Goal: Information Seeking & Learning: Find specific fact

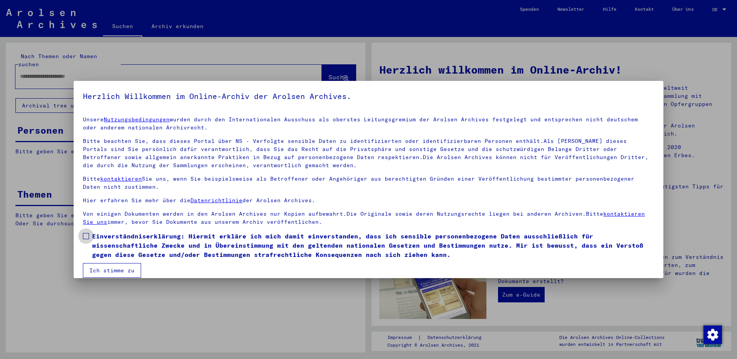
drag, startPoint x: 86, startPoint y: 236, endPoint x: 86, endPoint y: 243, distance: 6.5
click at [86, 236] on span at bounding box center [86, 236] width 6 height 6
click at [112, 273] on button "Ich stimme zu" at bounding box center [112, 270] width 58 height 15
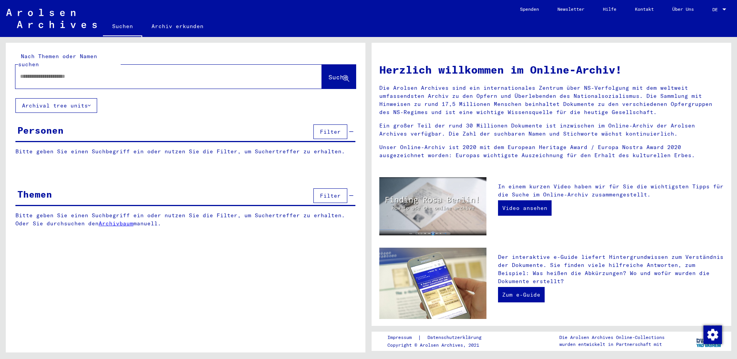
click at [27, 72] on input "text" at bounding box center [159, 76] width 279 height 8
paste input "*****"
click at [332, 73] on span "Suche" at bounding box center [337, 77] width 19 height 8
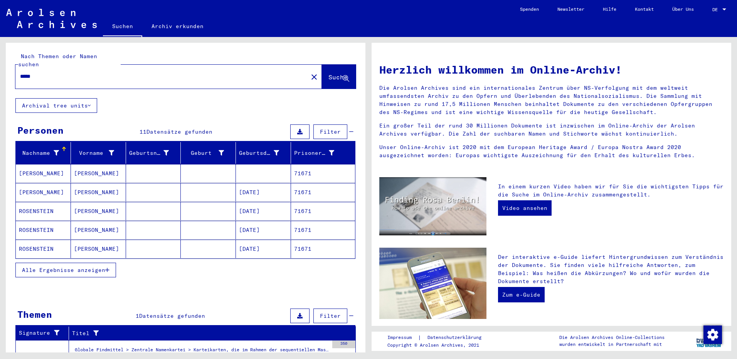
drag, startPoint x: 96, startPoint y: 202, endPoint x: 129, endPoint y: 202, distance: 32.7
click at [97, 202] on mat-cell "[PERSON_NAME]" at bounding box center [98, 211] width 55 height 18
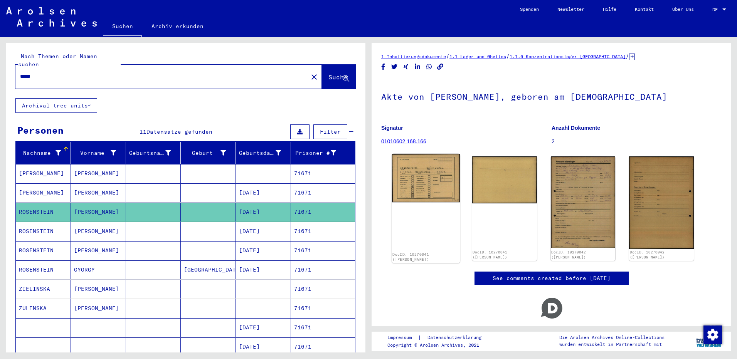
click at [411, 171] on img at bounding box center [426, 178] width 68 height 49
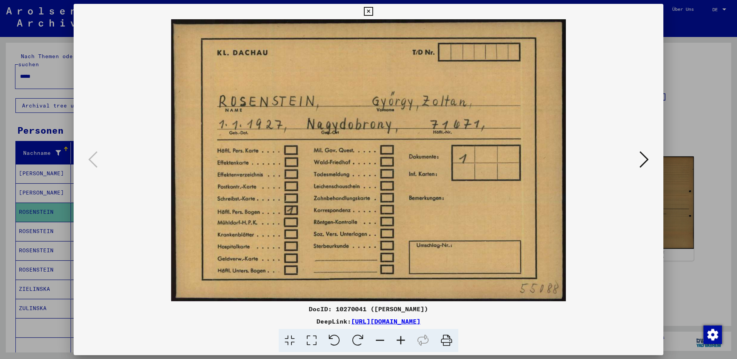
click at [643, 160] on icon at bounding box center [643, 159] width 9 height 18
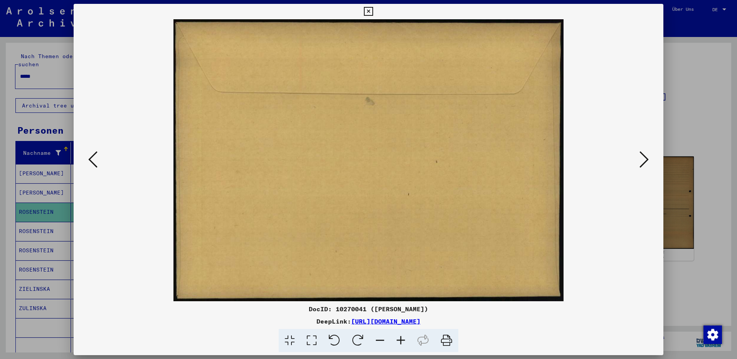
click at [643, 160] on icon at bounding box center [643, 159] width 9 height 18
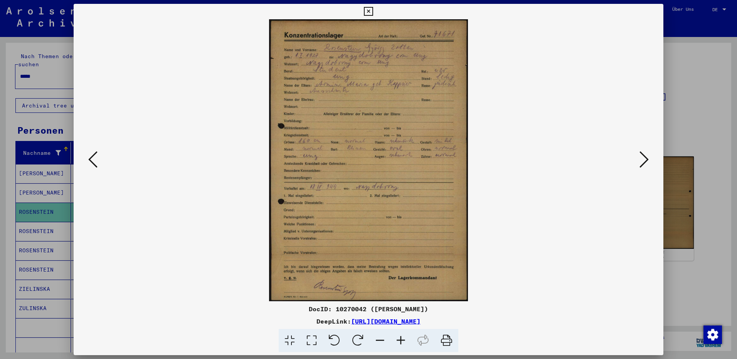
click at [399, 340] on icon at bounding box center [400, 341] width 21 height 24
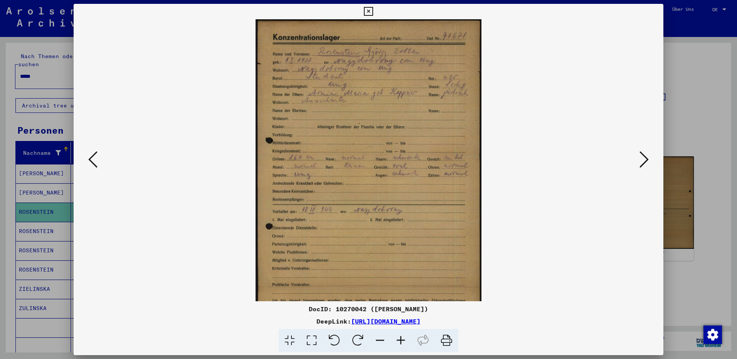
click at [399, 340] on icon at bounding box center [400, 341] width 21 height 24
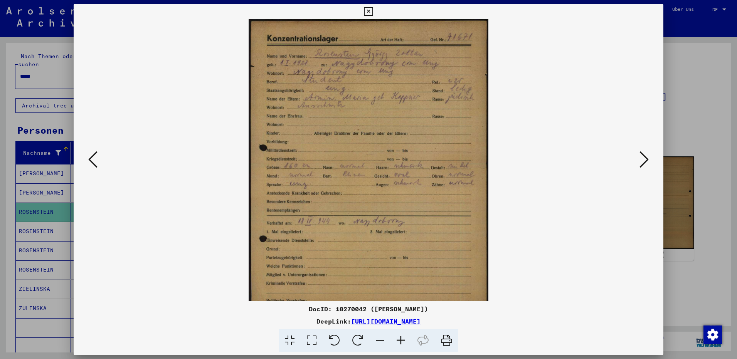
click at [399, 340] on icon at bounding box center [400, 341] width 21 height 24
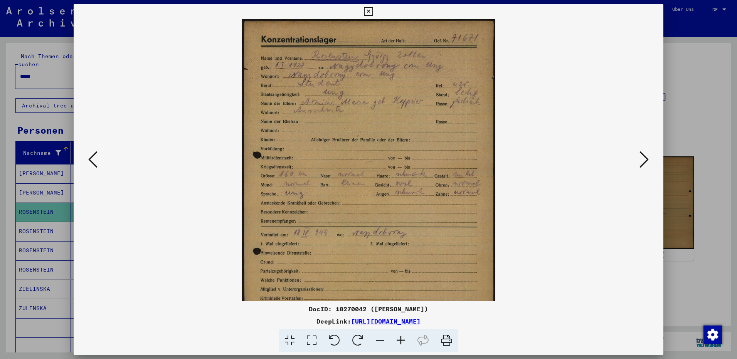
click at [399, 340] on icon at bounding box center [400, 341] width 21 height 24
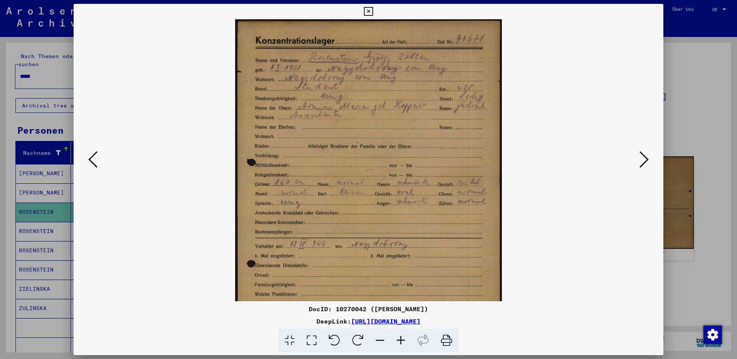
click at [399, 340] on icon at bounding box center [400, 341] width 21 height 24
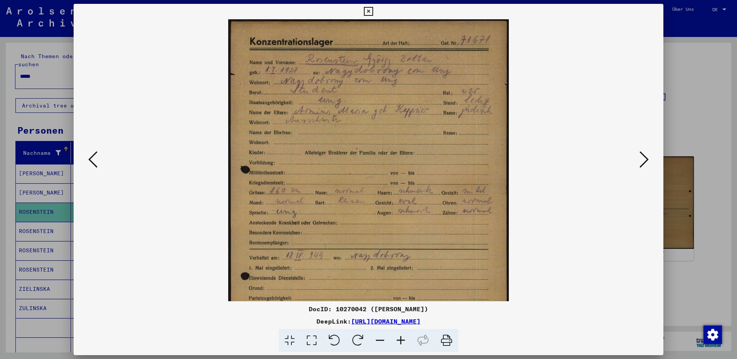
click at [369, 11] on icon at bounding box center [368, 11] width 9 height 9
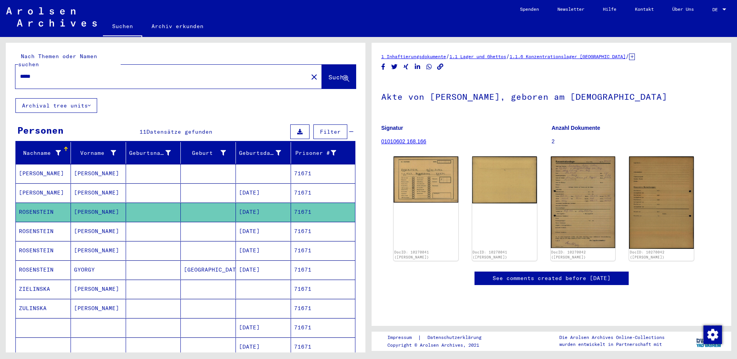
click at [84, 227] on mat-cell "[PERSON_NAME]" at bounding box center [98, 231] width 55 height 19
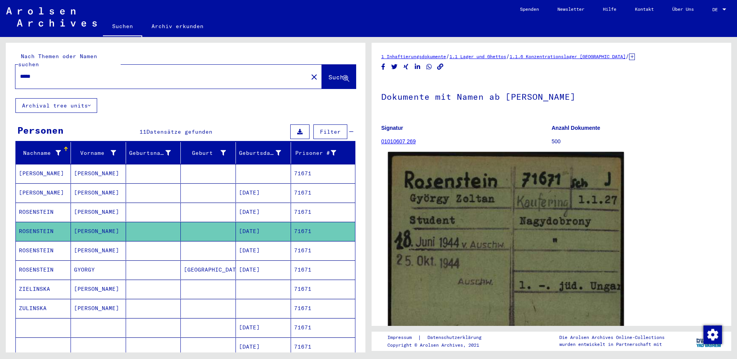
scroll to position [39, 0]
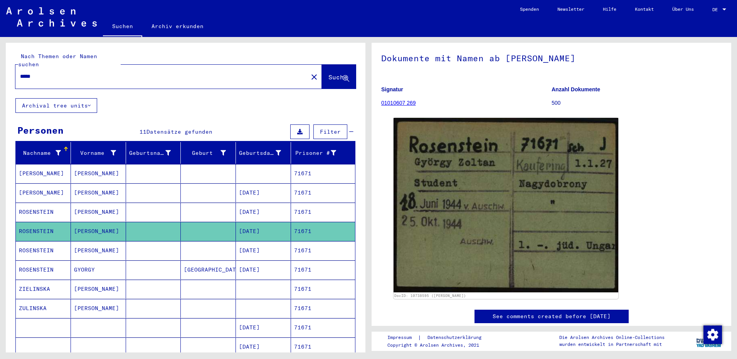
click at [55, 72] on input "*****" at bounding box center [161, 76] width 283 height 8
type input "*"
click at [29, 72] on input "text" at bounding box center [161, 76] width 283 height 8
paste input "*****"
click at [322, 65] on button "Suche" at bounding box center [339, 77] width 34 height 24
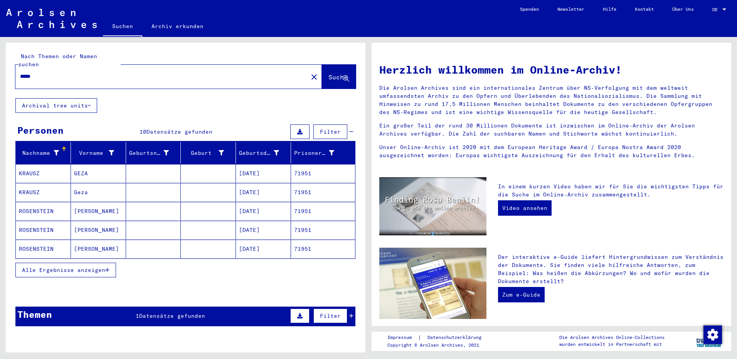
click at [94, 207] on mat-cell "[PERSON_NAME]" at bounding box center [98, 211] width 55 height 18
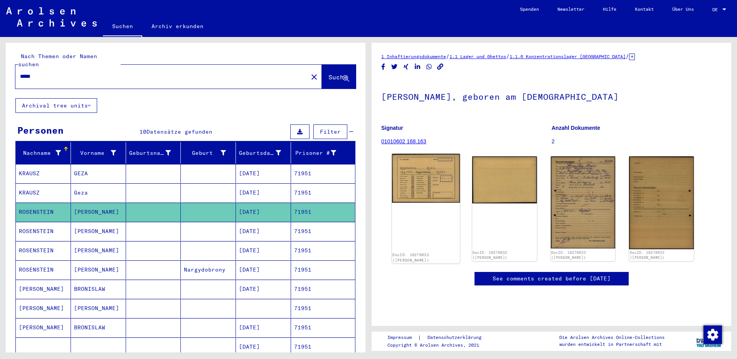
click at [420, 170] on img at bounding box center [426, 178] width 68 height 49
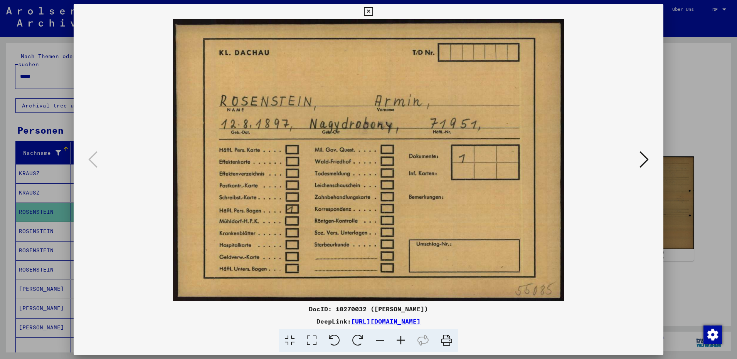
click at [368, 9] on icon at bounding box center [368, 11] width 9 height 9
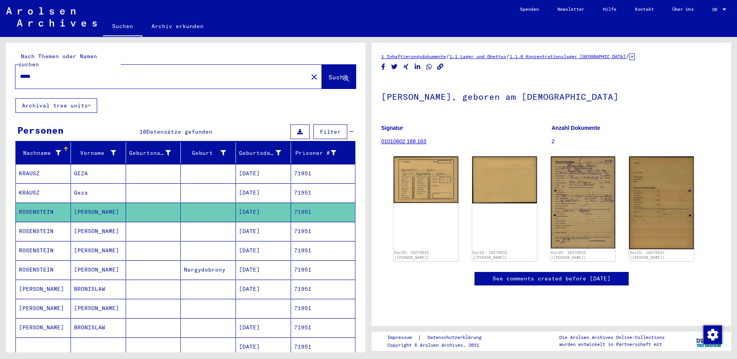
drag, startPoint x: 79, startPoint y: 221, endPoint x: 91, endPoint y: 228, distance: 13.0
click at [79, 222] on mat-cell "[PERSON_NAME]" at bounding box center [98, 231] width 55 height 19
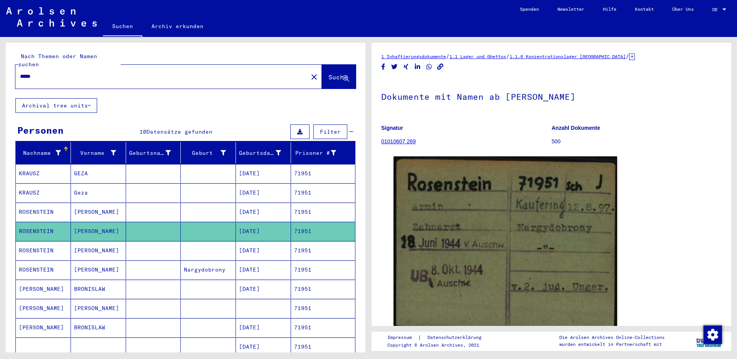
click at [64, 72] on input "*****" at bounding box center [161, 76] width 283 height 8
type input "*"
click at [33, 72] on input "text" at bounding box center [161, 76] width 283 height 8
paste input "******"
click at [328, 73] on span "Suche" at bounding box center [337, 77] width 19 height 8
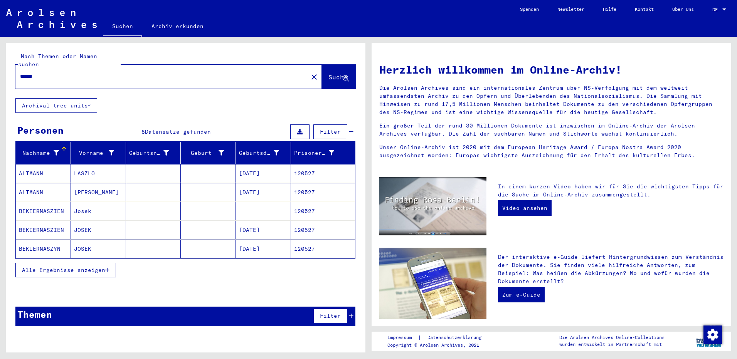
click at [61, 267] on span "Alle Ergebnisse anzeigen" at bounding box center [63, 270] width 83 height 7
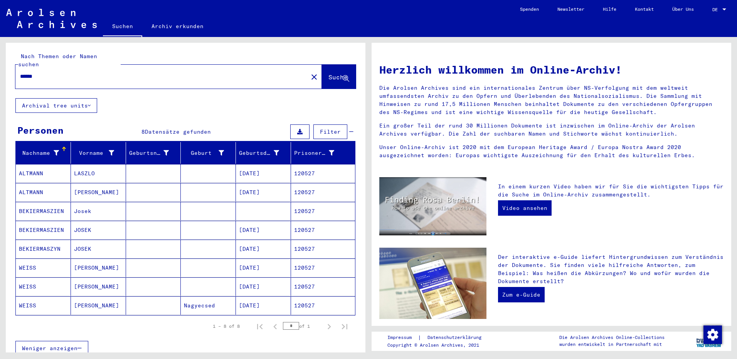
click at [94, 259] on mat-cell "[PERSON_NAME]" at bounding box center [98, 268] width 55 height 18
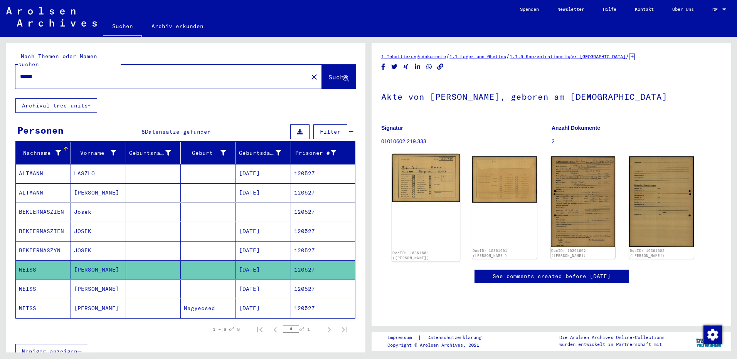
click at [427, 182] on img at bounding box center [426, 178] width 68 height 48
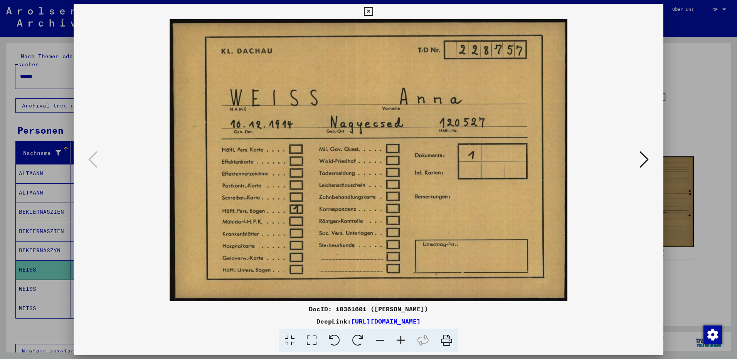
click at [642, 161] on icon at bounding box center [643, 159] width 9 height 18
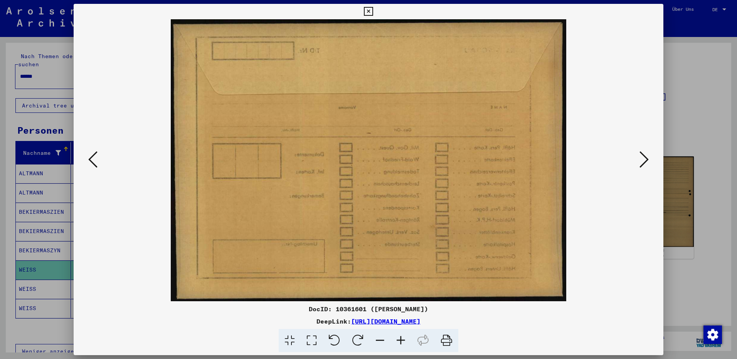
click at [642, 161] on icon at bounding box center [643, 159] width 9 height 18
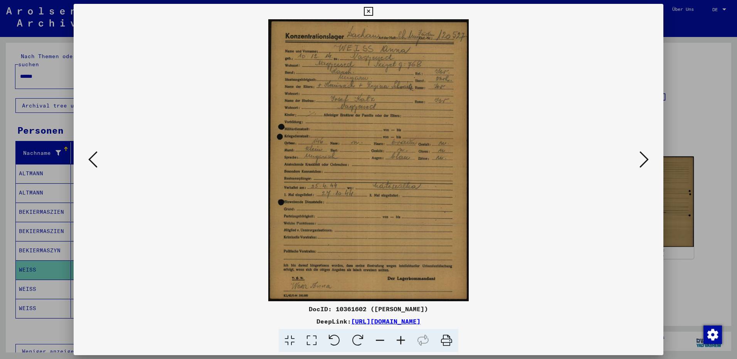
click at [371, 12] on icon at bounding box center [368, 11] width 9 height 9
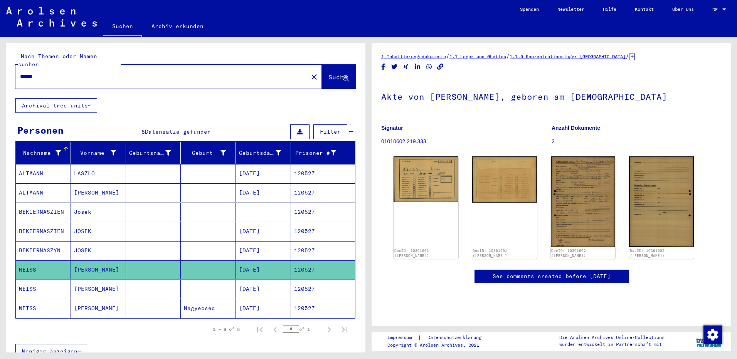
click at [77, 284] on mat-cell "[PERSON_NAME]" at bounding box center [98, 289] width 55 height 19
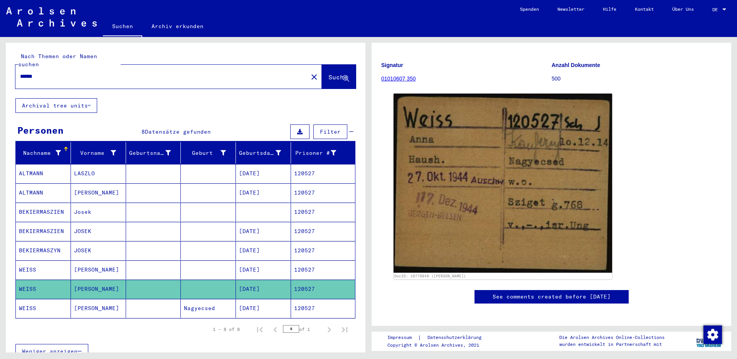
scroll to position [77, 0]
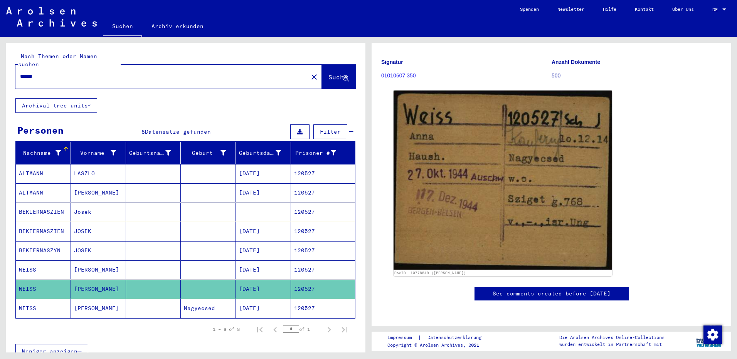
click at [44, 72] on input "******" at bounding box center [161, 76] width 283 height 8
type input "*"
click at [40, 72] on input "text" at bounding box center [161, 76] width 283 height 8
paste input "*****"
click at [328, 73] on span "Suche" at bounding box center [337, 77] width 19 height 8
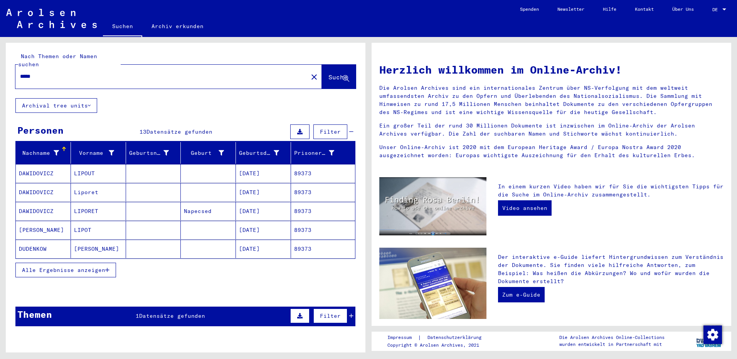
click at [99, 166] on mat-cell "LIPOUT" at bounding box center [98, 173] width 55 height 18
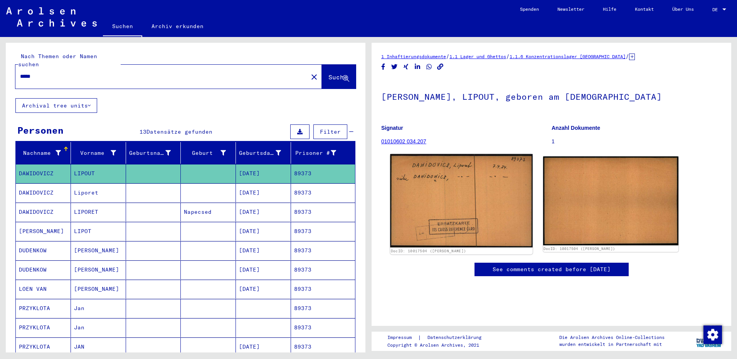
click at [426, 170] on img at bounding box center [461, 201] width 142 height 94
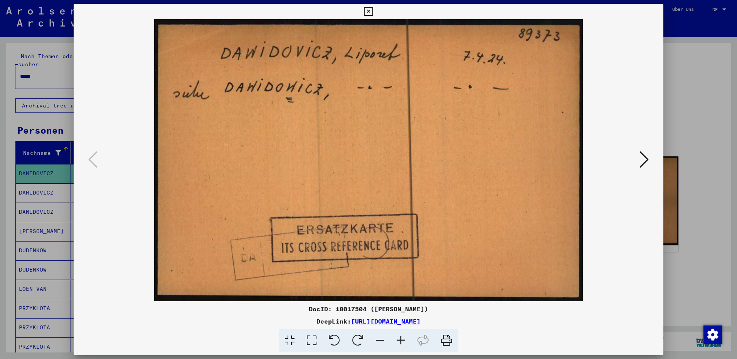
click at [645, 160] on icon at bounding box center [643, 159] width 9 height 18
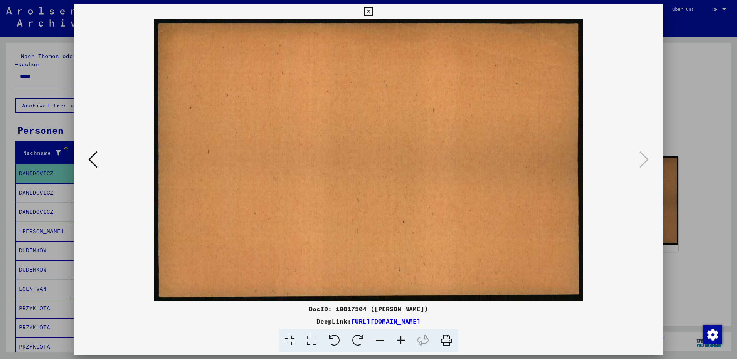
click at [367, 13] on icon at bounding box center [368, 11] width 9 height 9
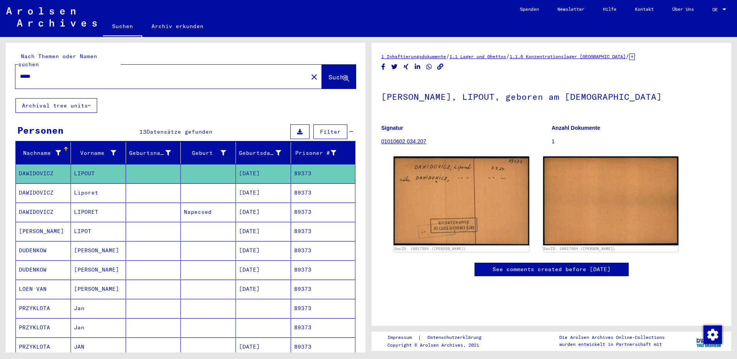
click at [80, 188] on mat-cell "Liporet" at bounding box center [98, 192] width 55 height 19
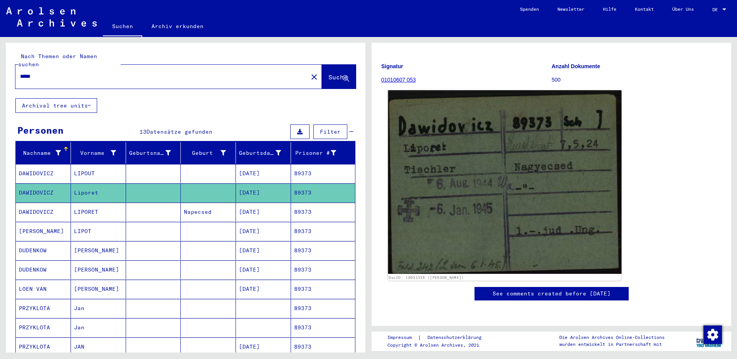
scroll to position [77, 0]
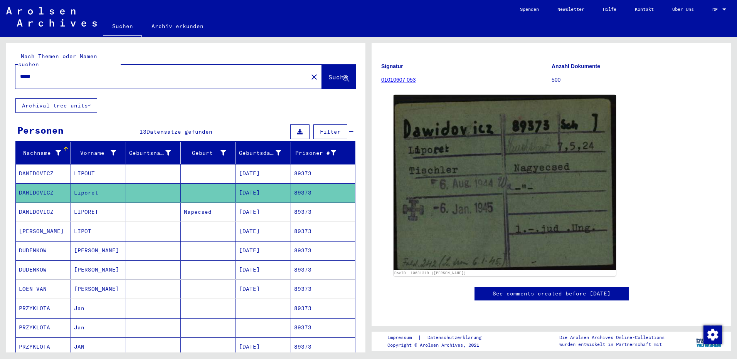
click at [86, 204] on mat-cell "LIPORET" at bounding box center [98, 212] width 55 height 19
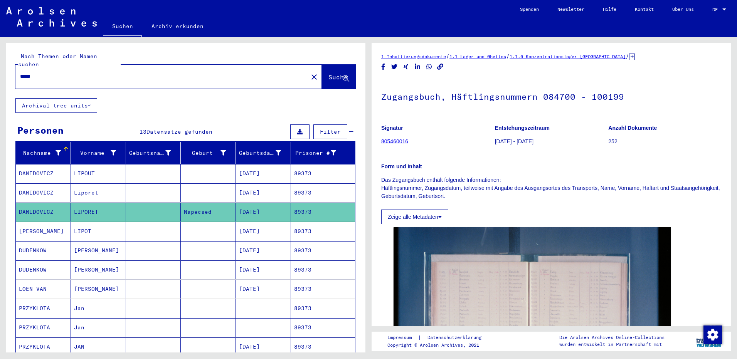
drag, startPoint x: 84, startPoint y: 223, endPoint x: 121, endPoint y: 223, distance: 37.0
click at [84, 223] on mat-cell "LIPOT" at bounding box center [98, 231] width 55 height 19
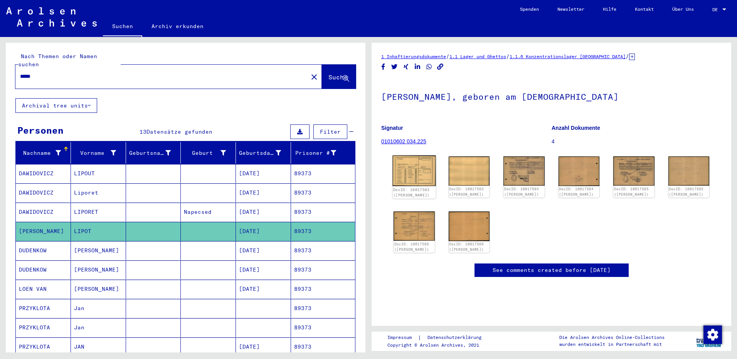
click at [416, 173] on img at bounding box center [413, 171] width 43 height 31
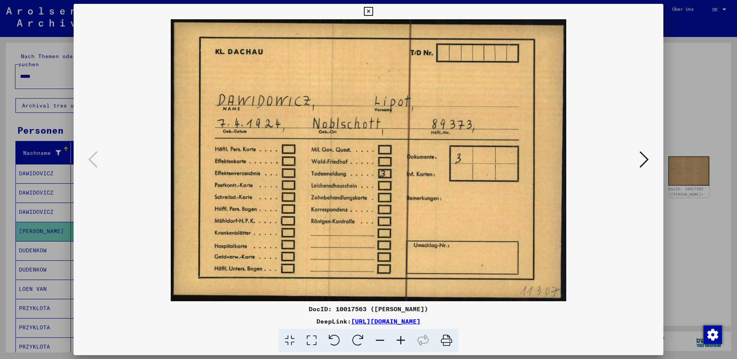
click at [644, 161] on icon at bounding box center [643, 159] width 9 height 18
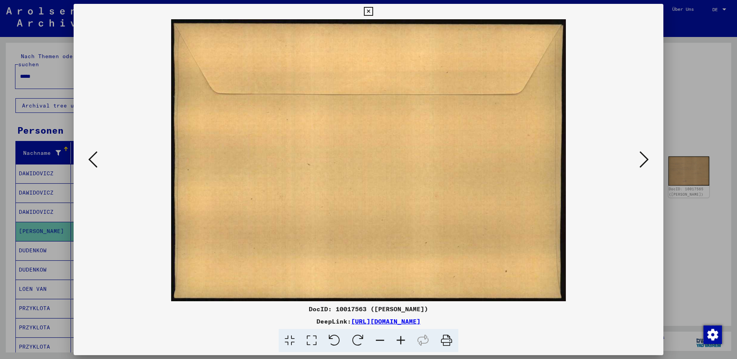
drag, startPoint x: 643, startPoint y: 161, endPoint x: 637, endPoint y: 160, distance: 5.8
click at [642, 161] on icon at bounding box center [643, 159] width 9 height 18
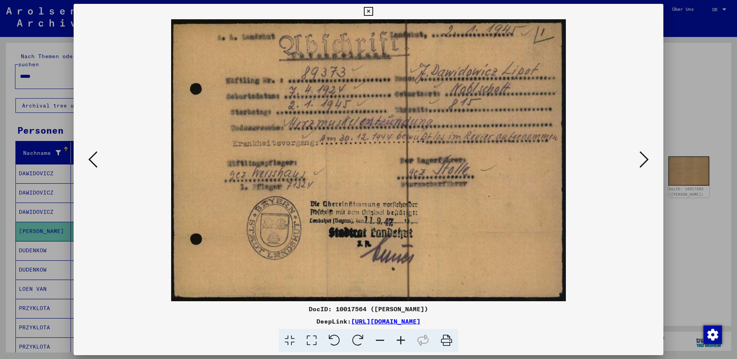
click at [646, 160] on icon at bounding box center [643, 159] width 9 height 18
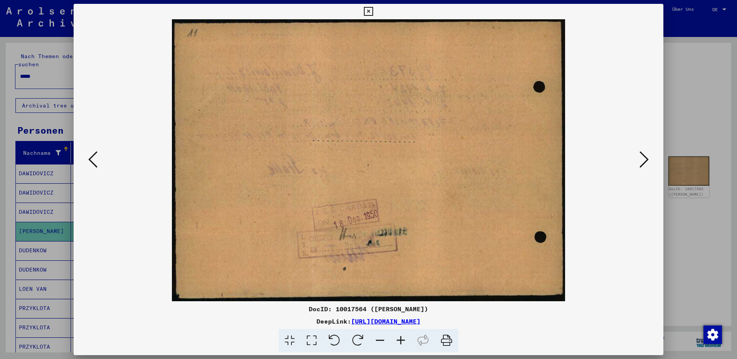
click at [646, 160] on icon at bounding box center [643, 159] width 9 height 18
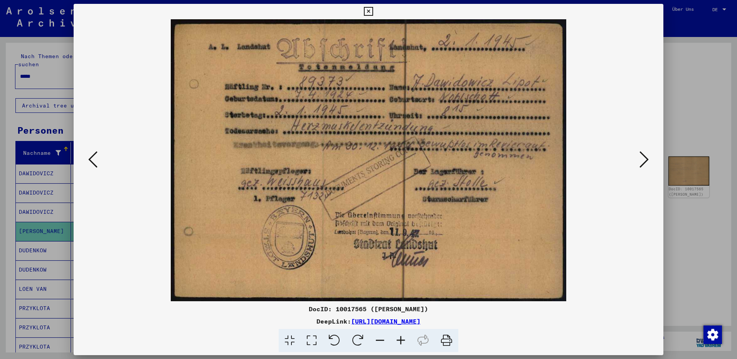
click at [641, 160] on icon at bounding box center [643, 159] width 9 height 18
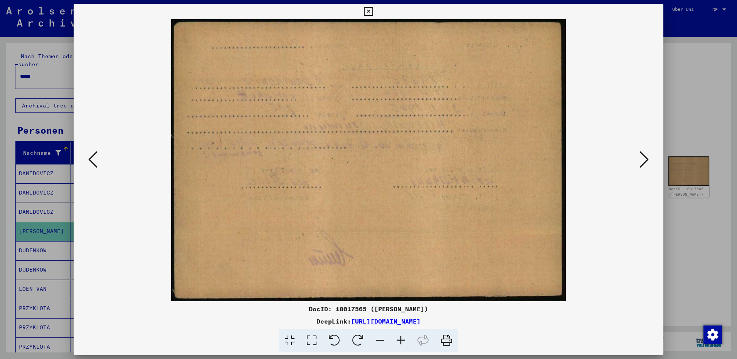
click at [641, 160] on icon at bounding box center [643, 159] width 9 height 18
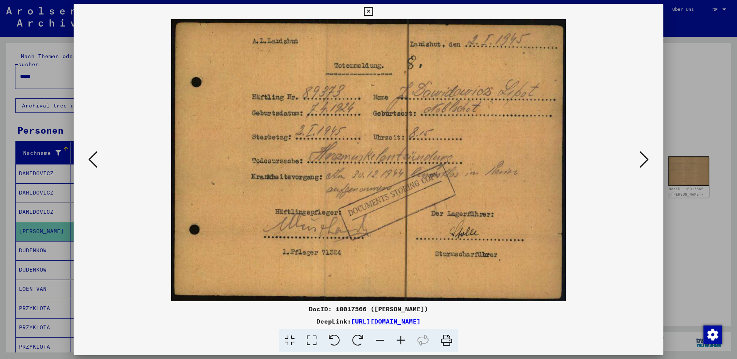
click at [641, 160] on icon at bounding box center [643, 159] width 9 height 18
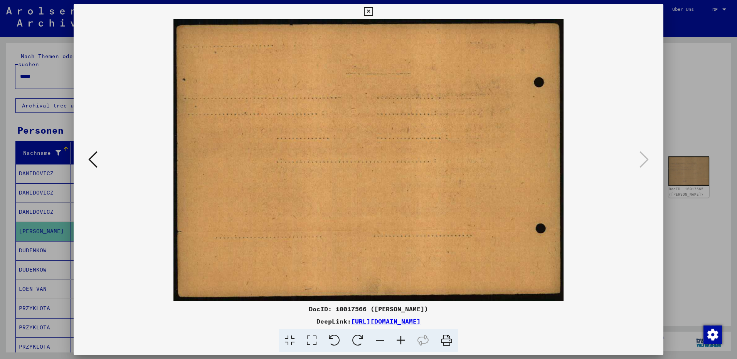
click at [368, 11] on icon at bounding box center [368, 11] width 9 height 9
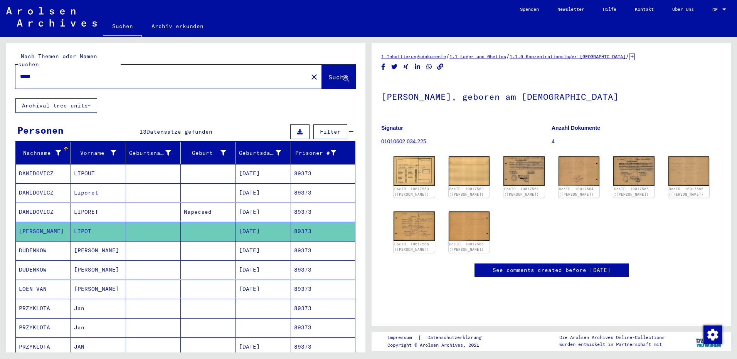
click at [101, 206] on mat-cell "LIPORET" at bounding box center [98, 212] width 55 height 19
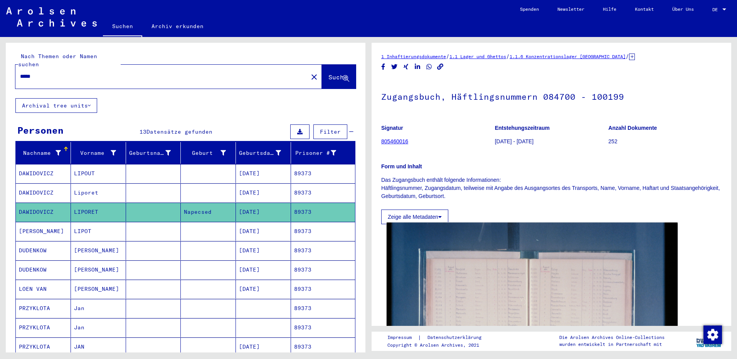
click at [502, 278] on img at bounding box center [531, 320] width 291 height 194
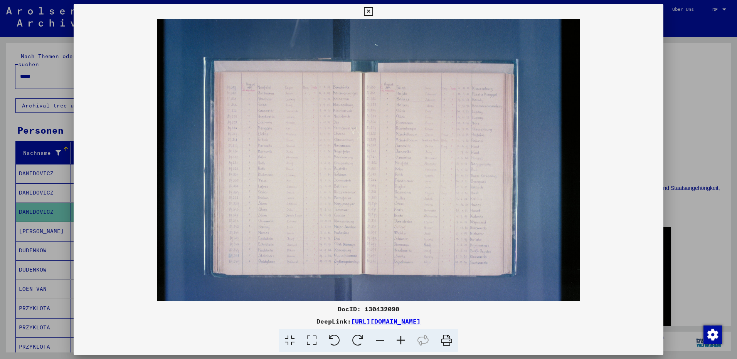
click at [400, 341] on icon at bounding box center [400, 341] width 21 height 24
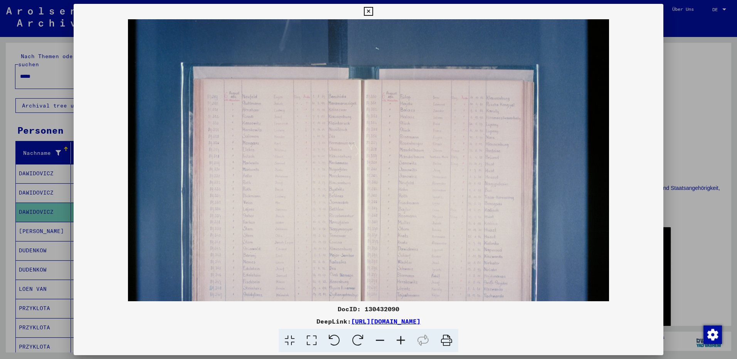
click at [400, 341] on icon at bounding box center [400, 341] width 21 height 24
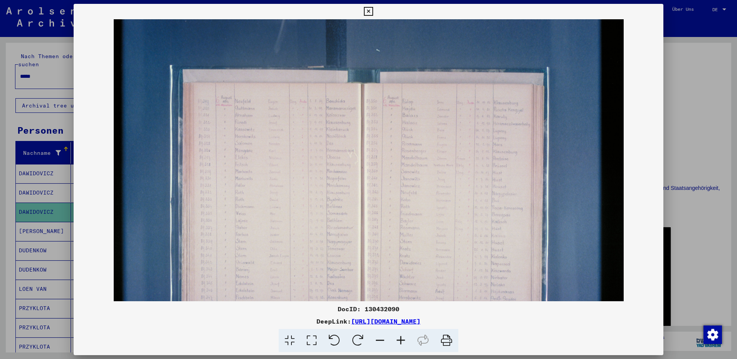
click at [400, 341] on icon at bounding box center [400, 341] width 21 height 24
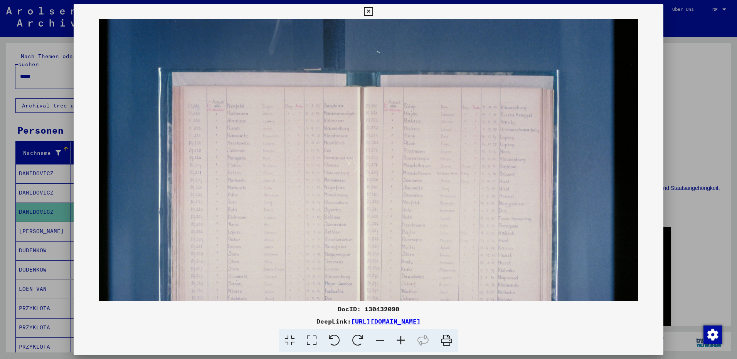
click at [400, 341] on icon at bounding box center [400, 341] width 21 height 24
click at [401, 341] on icon at bounding box center [400, 341] width 21 height 24
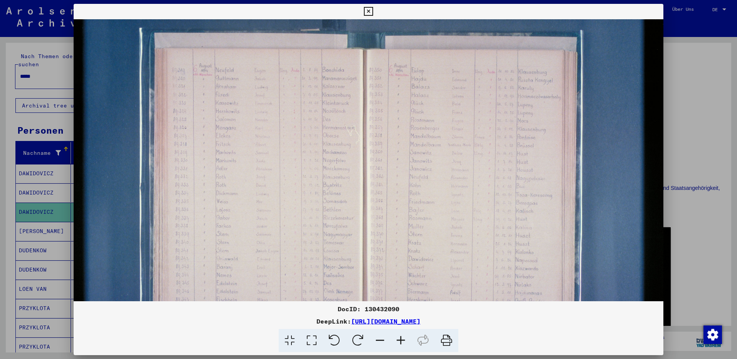
scroll to position [82, 0]
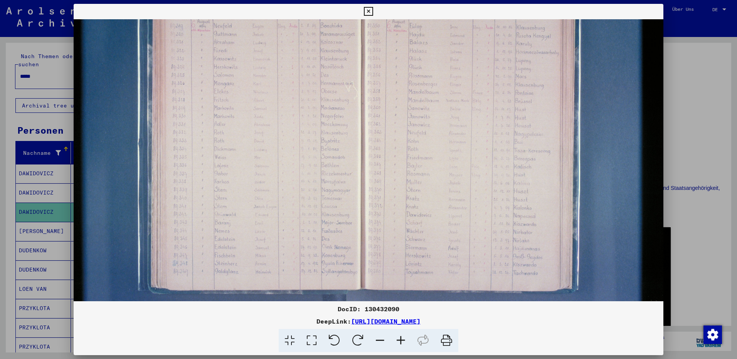
drag, startPoint x: 451, startPoint y: 220, endPoint x: 454, endPoint y: 152, distance: 67.9
click at [458, 129] on img at bounding box center [370, 129] width 596 height 398
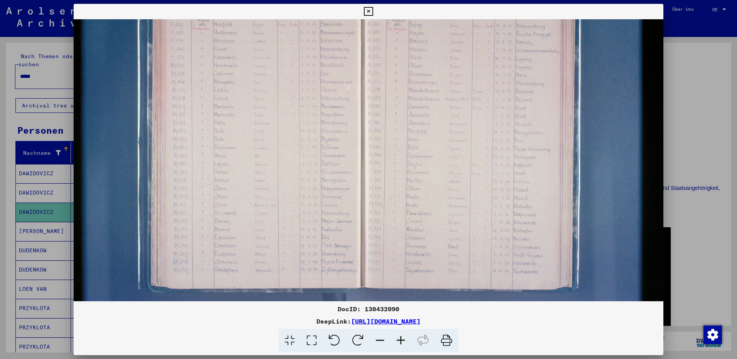
click at [400, 339] on icon at bounding box center [400, 341] width 21 height 24
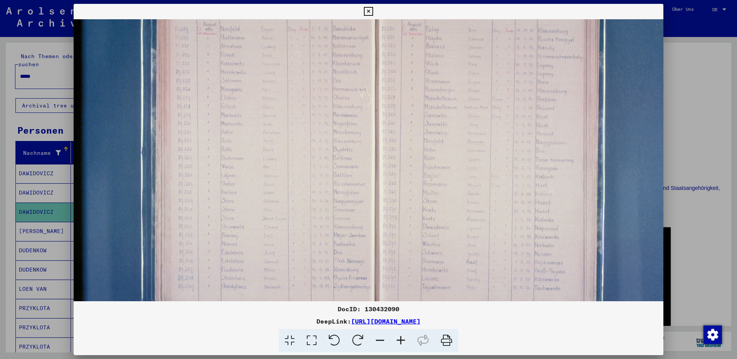
click at [400, 338] on icon at bounding box center [400, 341] width 21 height 24
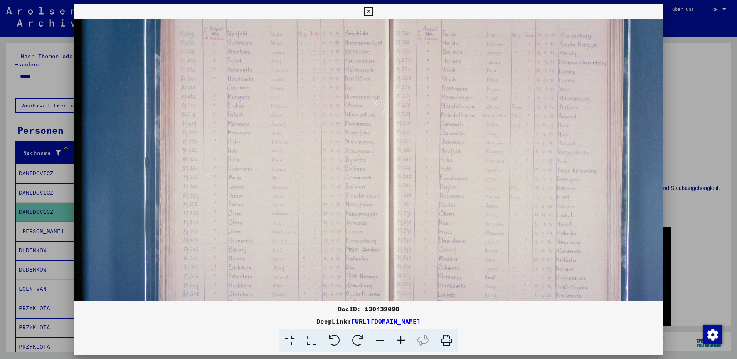
click at [400, 338] on icon at bounding box center [400, 341] width 21 height 24
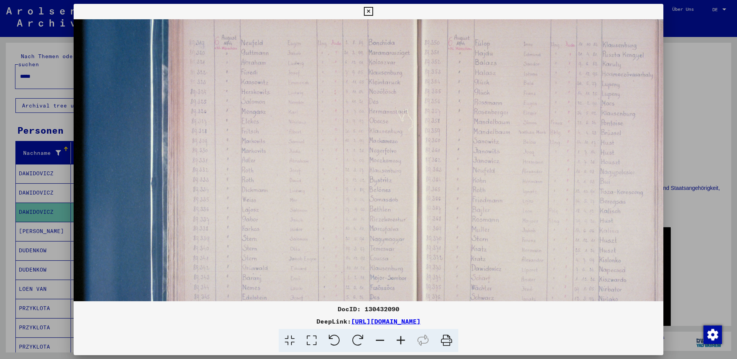
click at [400, 338] on icon at bounding box center [400, 341] width 21 height 24
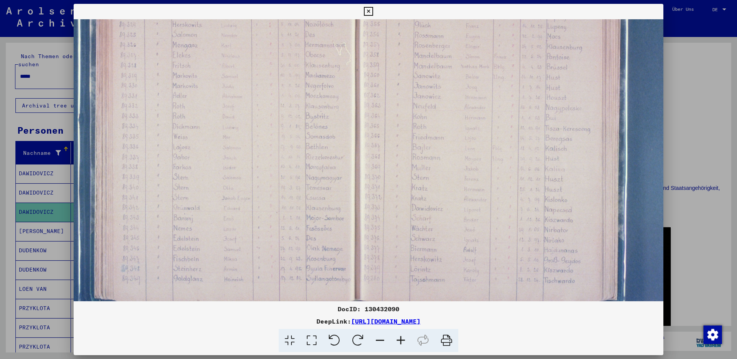
scroll to position [164, 81]
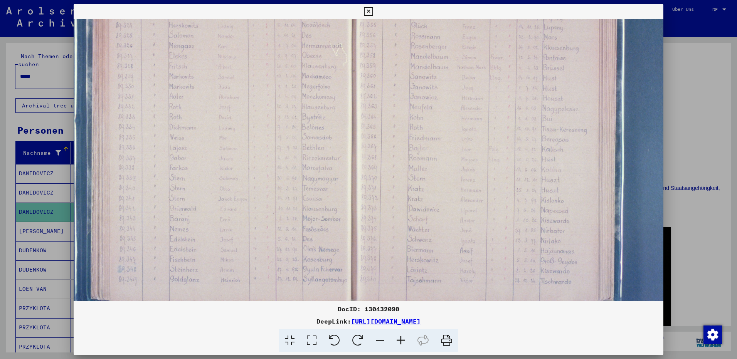
drag, startPoint x: 371, startPoint y: 208, endPoint x: 291, endPoint y: 135, distance: 108.0
click at [291, 135] on img at bounding box center [362, 102] width 741 height 494
click at [368, 12] on icon at bounding box center [368, 11] width 9 height 9
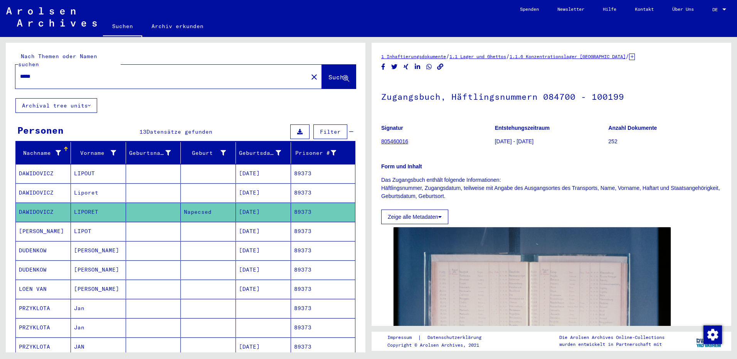
click at [50, 72] on input "*****" at bounding box center [161, 76] width 283 height 8
type input "*"
click at [88, 224] on mat-cell "LIPOT" at bounding box center [98, 231] width 55 height 19
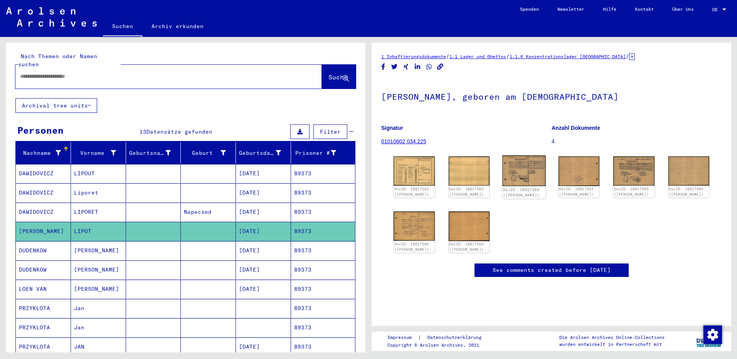
click at [521, 177] on img at bounding box center [523, 171] width 43 height 31
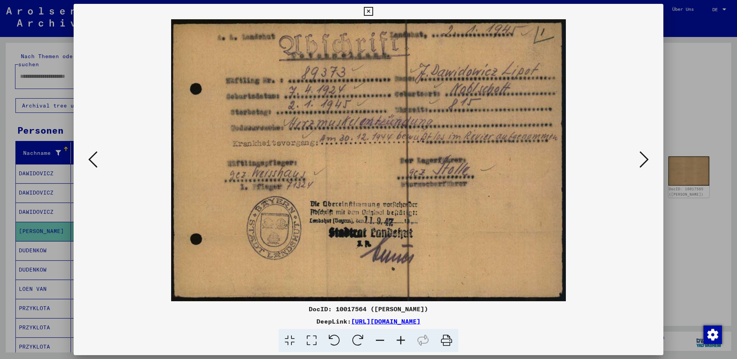
click at [640, 161] on icon at bounding box center [643, 159] width 9 height 18
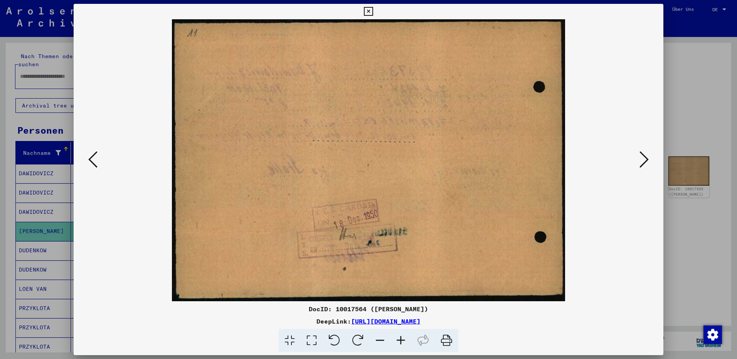
click at [640, 161] on icon at bounding box center [643, 159] width 9 height 18
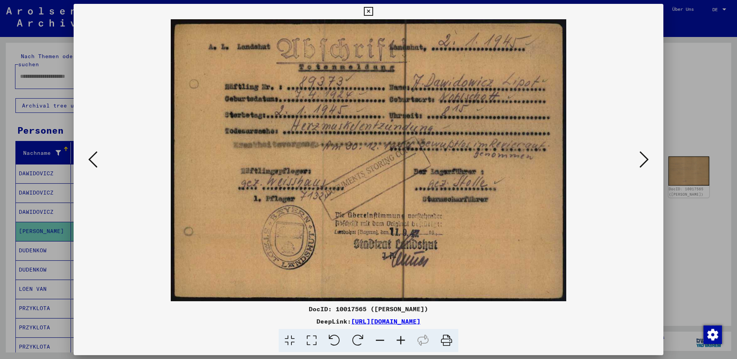
click at [640, 160] on icon at bounding box center [643, 159] width 9 height 18
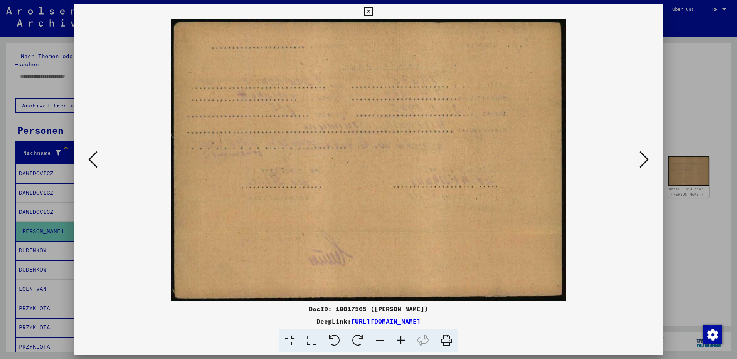
click at [89, 163] on icon at bounding box center [92, 159] width 9 height 18
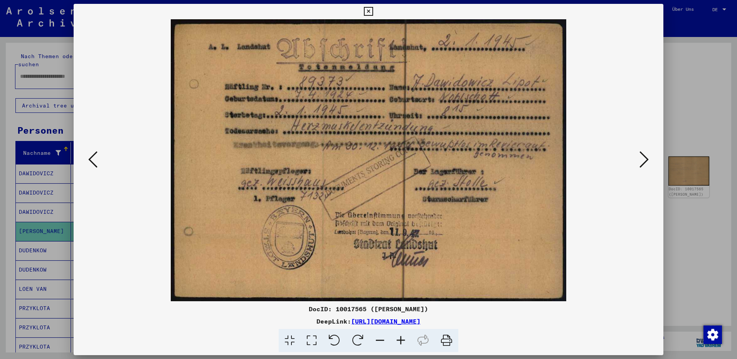
click at [365, 10] on icon at bounding box center [368, 11] width 9 height 9
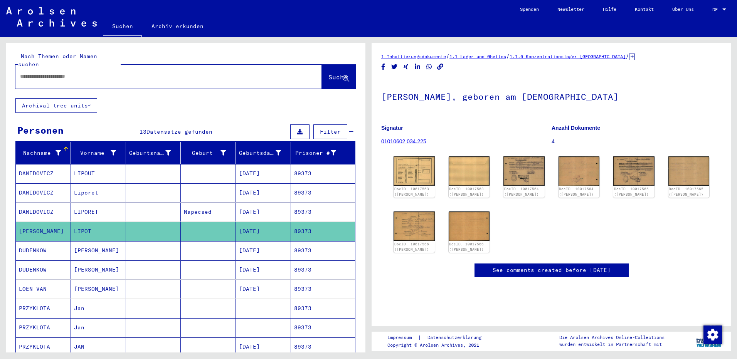
click at [65, 72] on input "text" at bounding box center [161, 76] width 283 height 8
paste input "*****"
click at [328, 73] on span "Suche" at bounding box center [337, 77] width 19 height 8
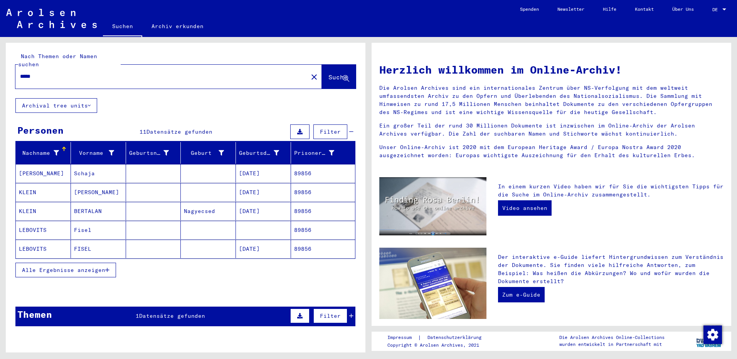
drag, startPoint x: 64, startPoint y: 183, endPoint x: 68, endPoint y: 184, distance: 3.9
click at [65, 184] on mat-cell "KLEIN" at bounding box center [43, 192] width 55 height 18
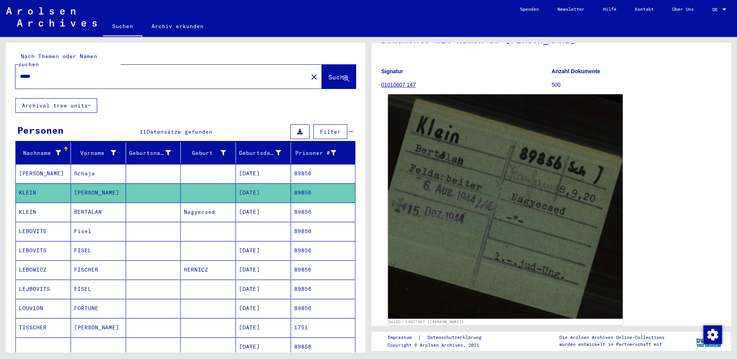
scroll to position [77, 0]
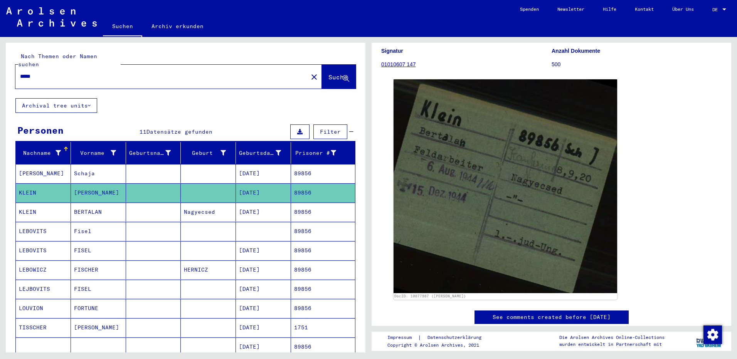
click at [40, 72] on input "*****" at bounding box center [161, 76] width 283 height 8
type input "*"
click at [95, 203] on mat-cell "BERTALAN" at bounding box center [98, 212] width 55 height 19
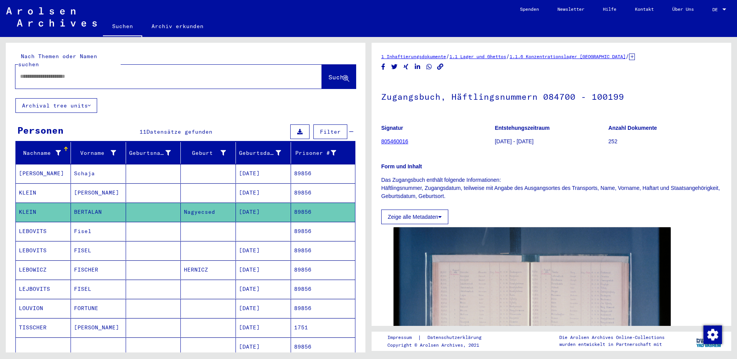
click at [89, 186] on mat-cell "[PERSON_NAME]" at bounding box center [98, 192] width 55 height 19
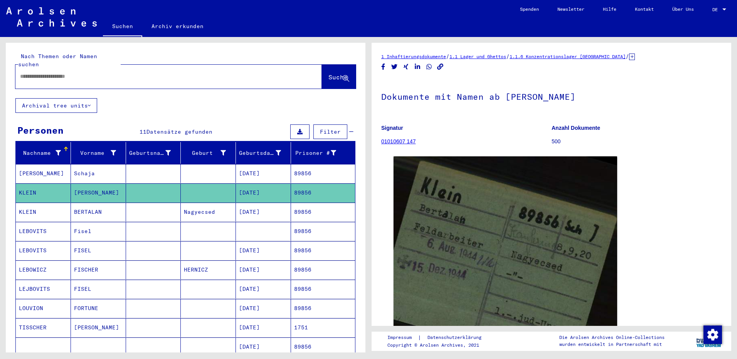
drag, startPoint x: 49, startPoint y: 67, endPoint x: 52, endPoint y: 71, distance: 4.5
click at [49, 72] on input "text" at bounding box center [161, 76] width 283 height 8
paste input "*****"
click at [328, 73] on span "Suche" at bounding box center [337, 77] width 19 height 8
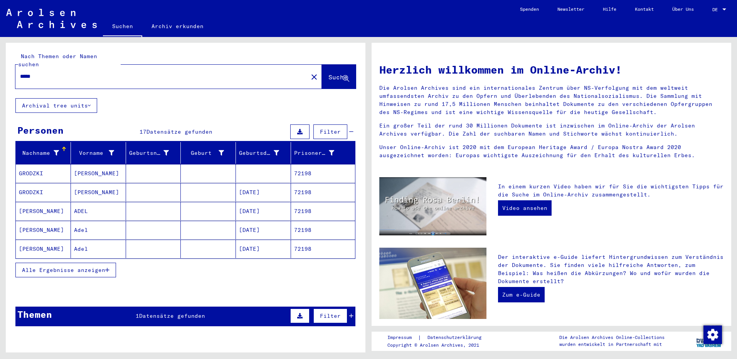
click at [61, 267] on span "Alle Ergebnisse anzeigen" at bounding box center [63, 270] width 83 height 7
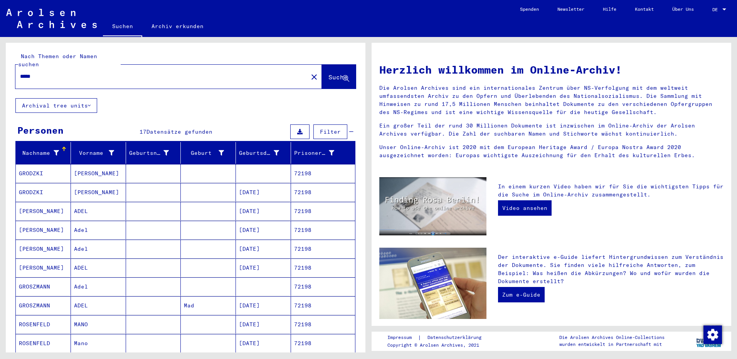
click at [89, 317] on mat-cell "MANO" at bounding box center [98, 324] width 55 height 18
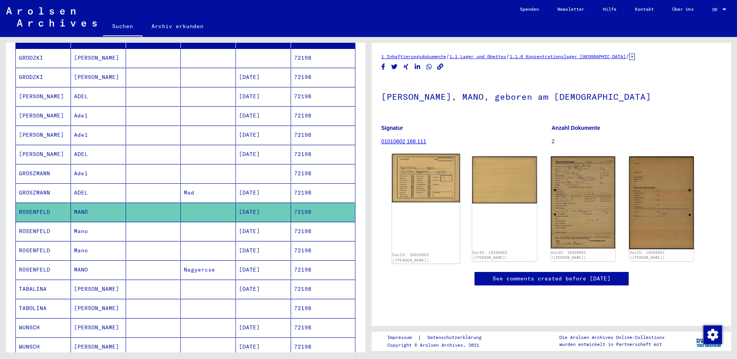
scroll to position [77, 0]
click at [415, 154] on img at bounding box center [426, 178] width 68 height 49
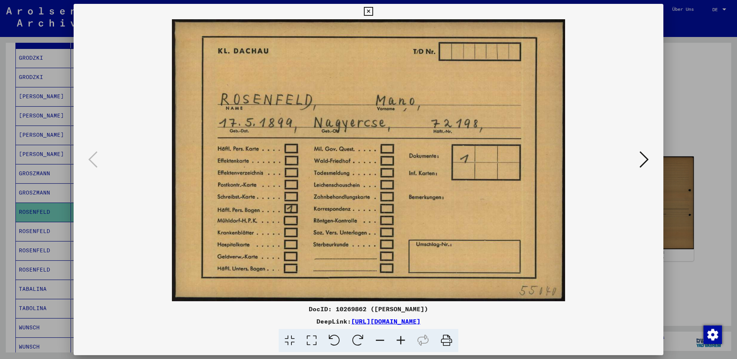
click at [368, 12] on icon at bounding box center [368, 11] width 9 height 9
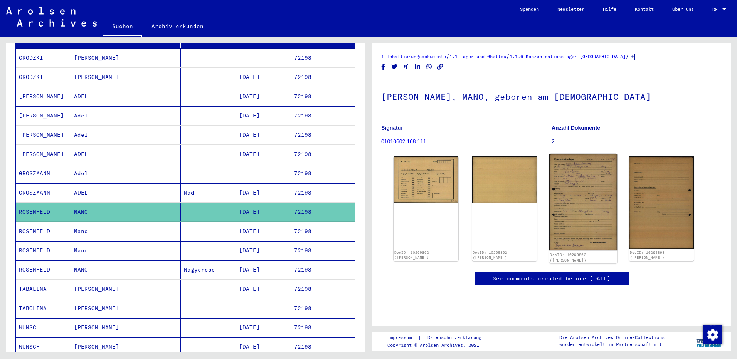
click at [573, 154] on img at bounding box center [583, 202] width 68 height 97
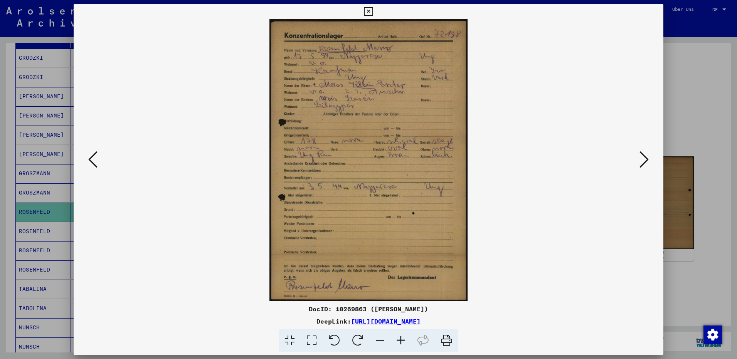
click at [365, 12] on icon at bounding box center [368, 11] width 9 height 9
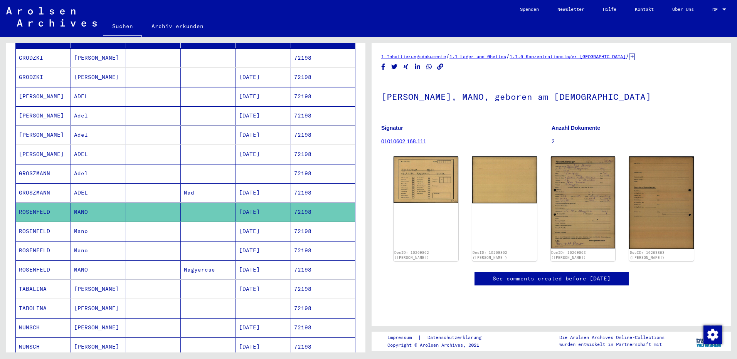
click at [86, 223] on mat-cell "Mano" at bounding box center [98, 231] width 55 height 19
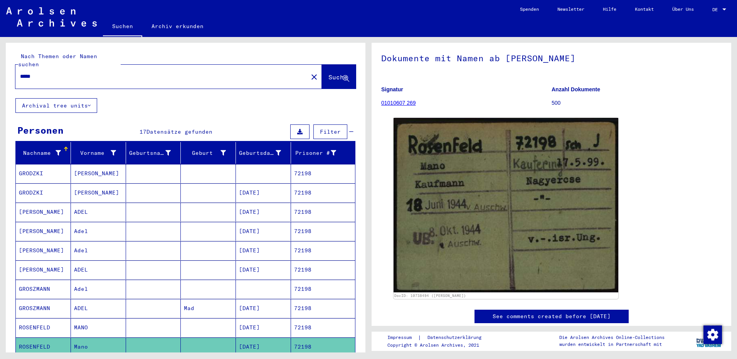
click at [48, 72] on input "*****" at bounding box center [161, 76] width 283 height 8
type input "*"
click at [37, 72] on input "text" at bounding box center [161, 76] width 283 height 8
paste input "******"
click at [328, 73] on span "Suche" at bounding box center [337, 77] width 19 height 8
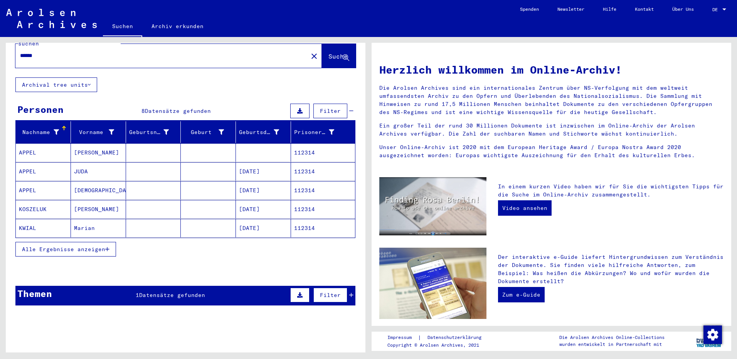
scroll to position [32, 0]
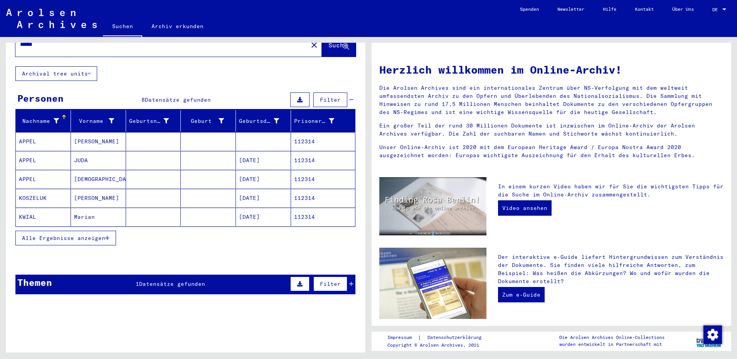
click at [76, 235] on span "Alle Ergebnisse anzeigen" at bounding box center [63, 238] width 83 height 7
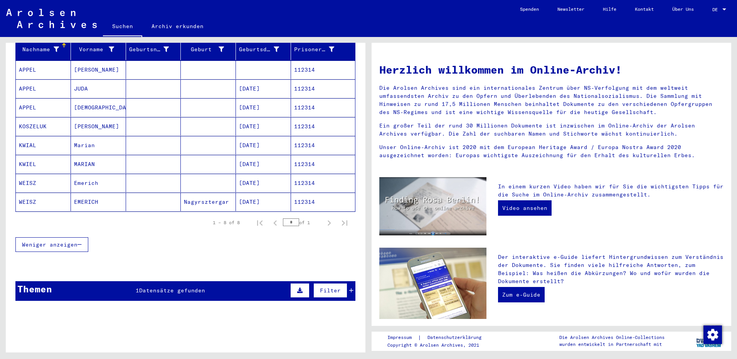
scroll to position [109, 0]
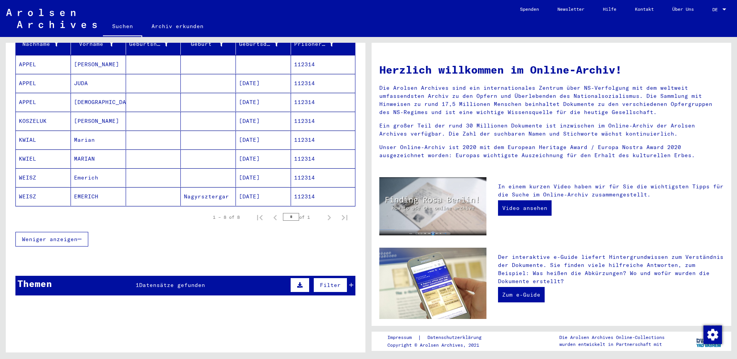
click at [86, 169] on mat-cell "Emerich" at bounding box center [98, 177] width 55 height 18
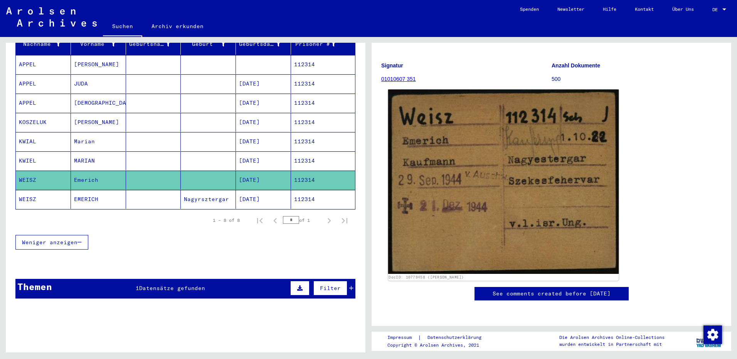
scroll to position [77, 0]
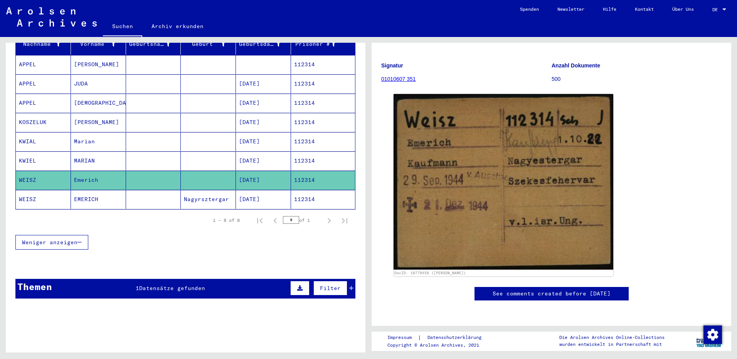
click at [236, 172] on mat-cell "[DATE]" at bounding box center [263, 180] width 55 height 19
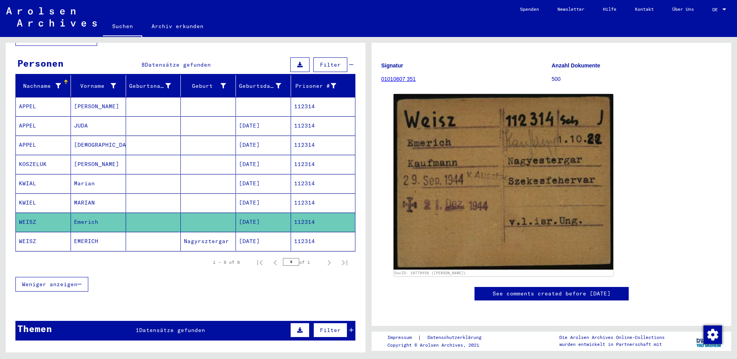
scroll to position [0, 0]
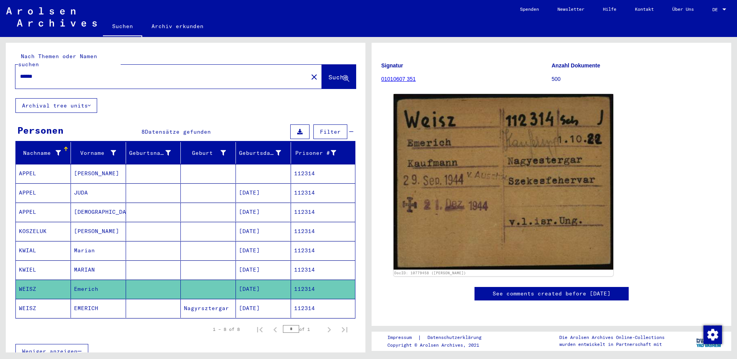
click at [43, 72] on input "******" at bounding box center [161, 76] width 283 height 8
type input "*"
